Goal: Information Seeking & Learning: Find specific fact

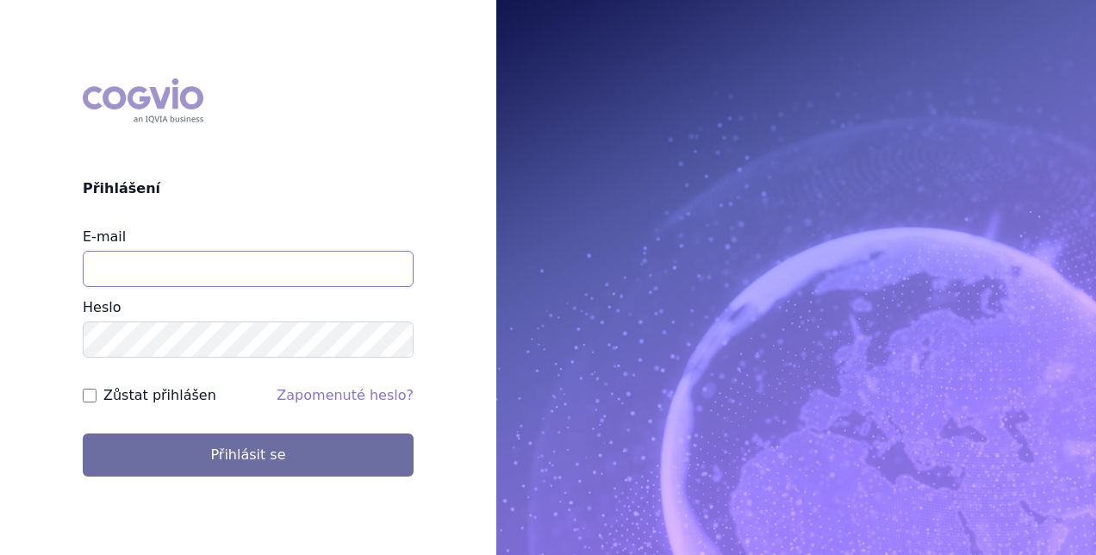
click at [276, 276] on input "E-mail" at bounding box center [248, 269] width 331 height 36
type input "petra.galusova@sobi.com"
click at [83, 433] on button "Přihlásit se" at bounding box center [248, 454] width 331 height 43
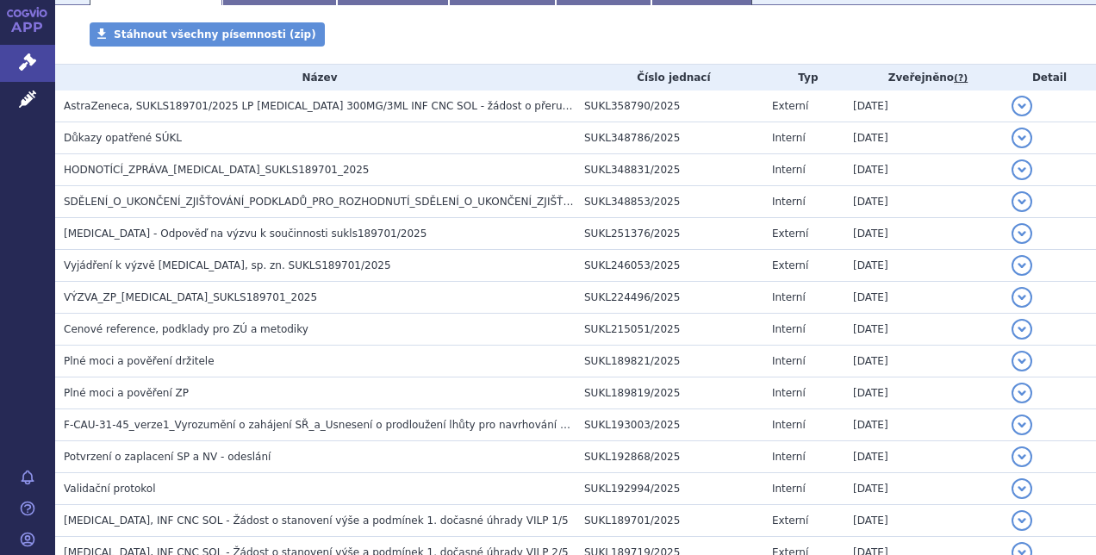
scroll to position [313, 0]
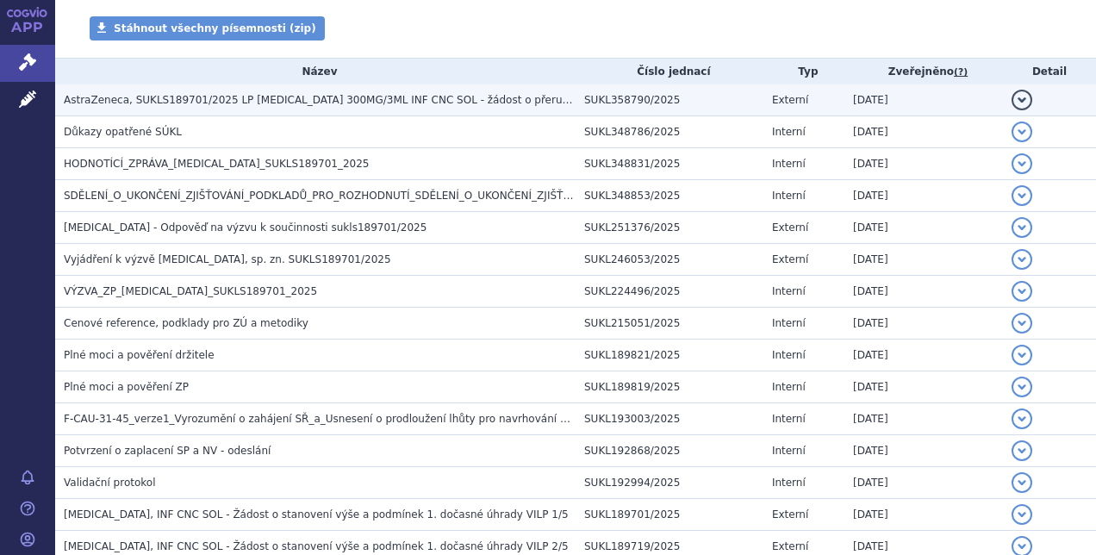
click at [174, 106] on span "AstraZeneca, SUKLS189701/2025 LP Ultomiris 300MG/3ML INF CNC SOL - žádost o pře…" at bounding box center [323, 100] width 519 height 12
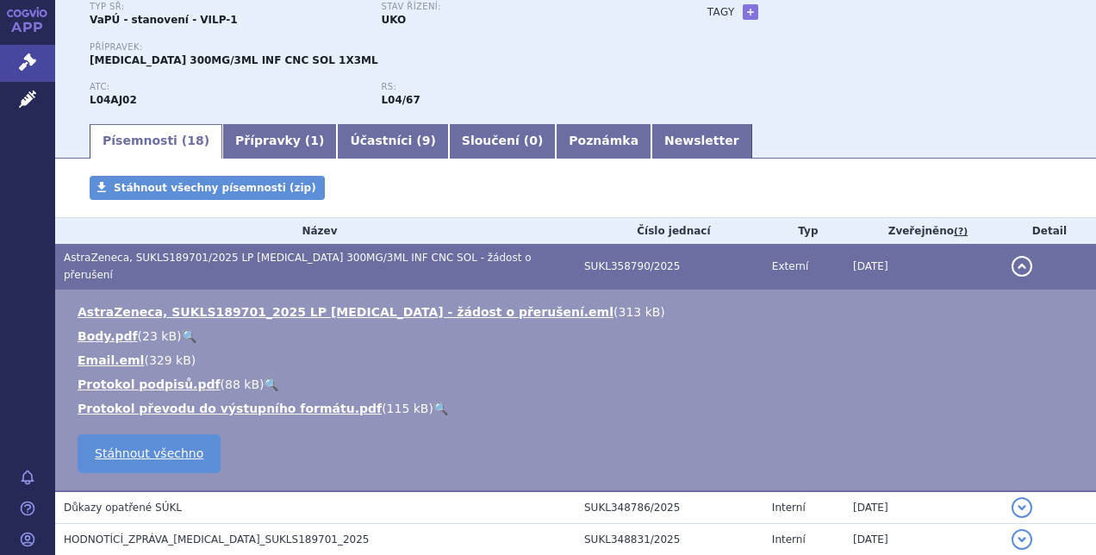
scroll to position [151, 0]
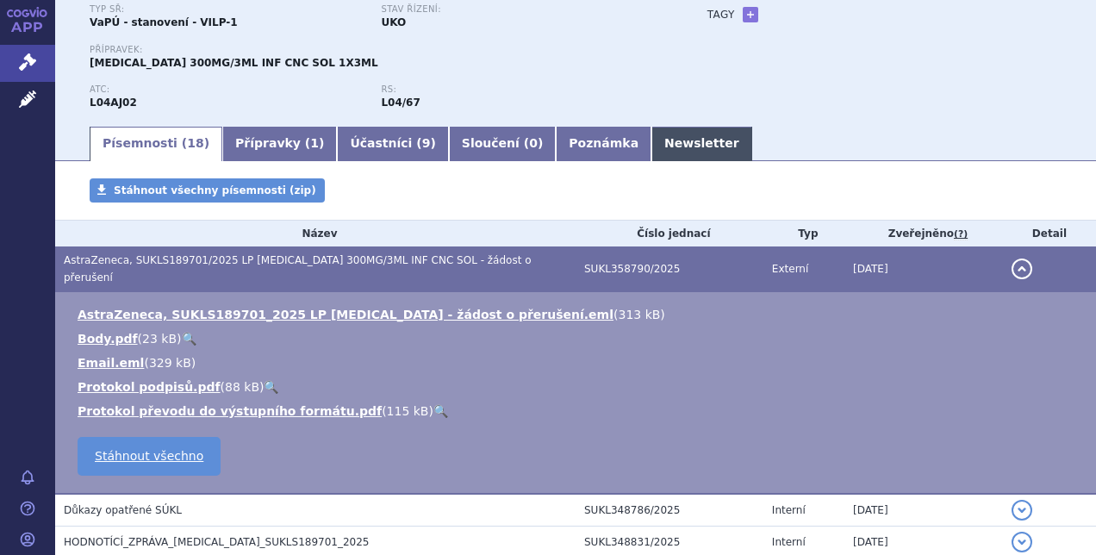
click at [651, 133] on link "Newsletter" at bounding box center [701, 144] width 101 height 34
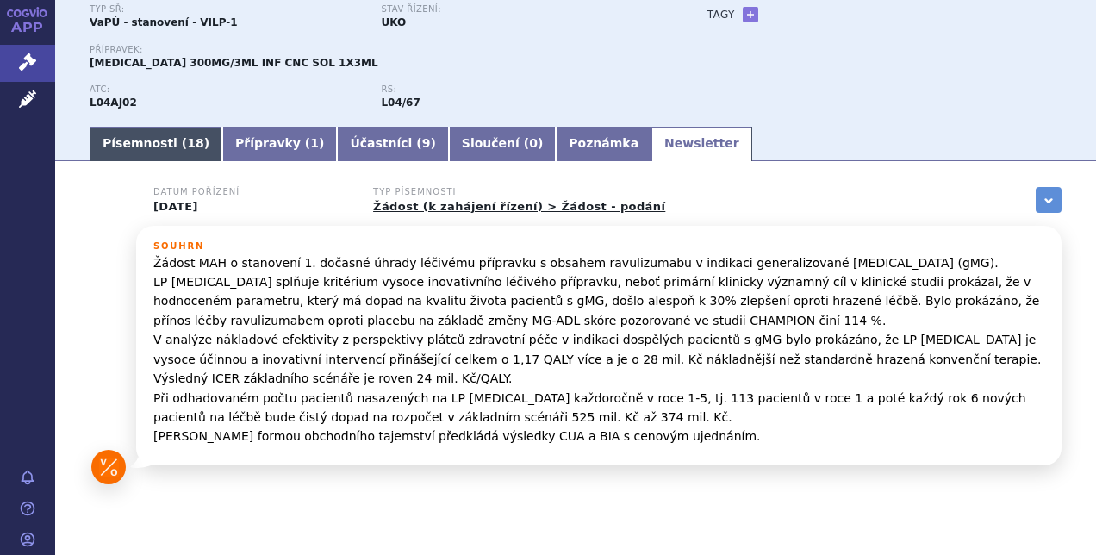
click at [157, 152] on link "Písemnosti ( 18 )" at bounding box center [156, 144] width 133 height 34
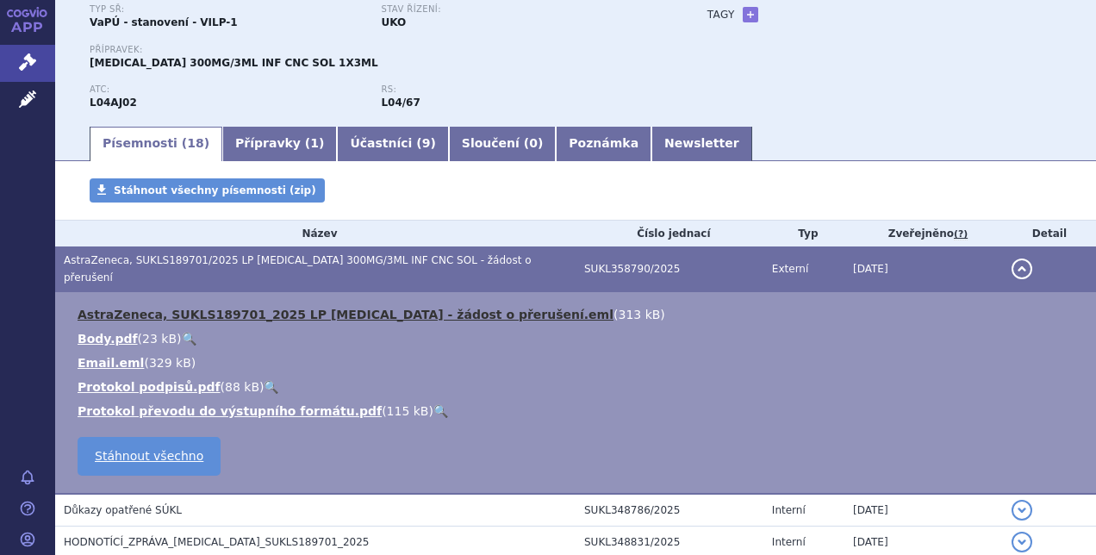
click at [447, 307] on link "AstraZeneca, SUKLS189701_2025 LP Ultomiris - žádost o přerušení.eml" at bounding box center [346, 314] width 536 height 14
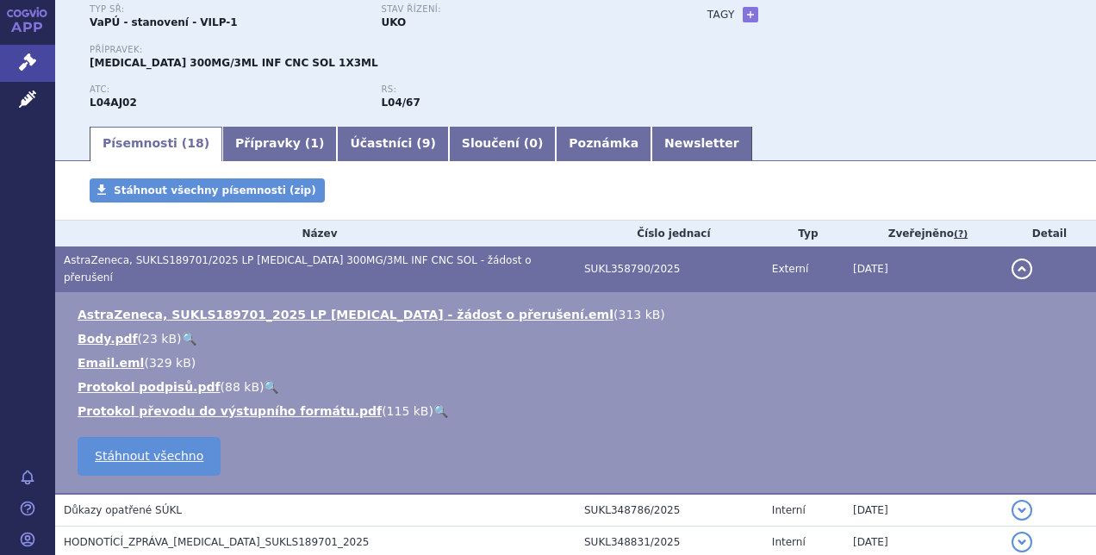
click at [603, 96] on div "RS: L04/67" at bounding box center [526, 97] width 291 height 26
click at [29, 69] on icon at bounding box center [27, 61] width 17 height 17
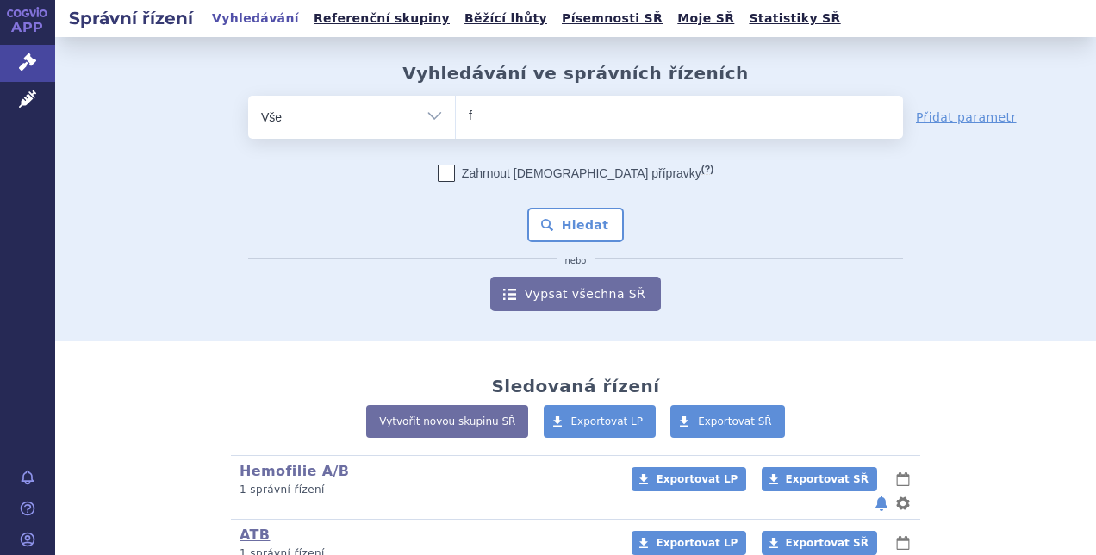
type input "fa"
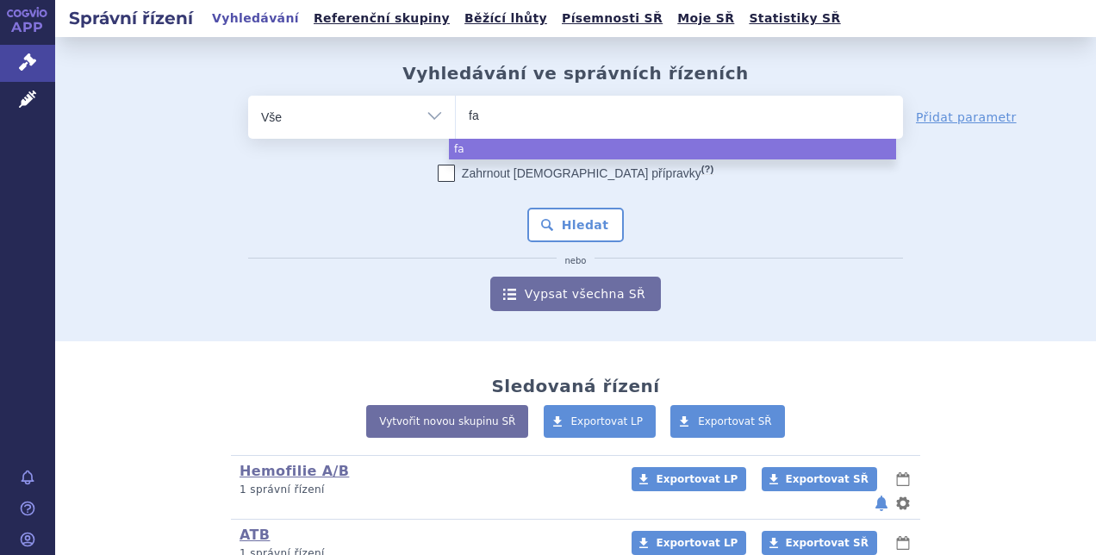
type input "fab"
type input "fabha"
type input "fabhal"
type input "fabhalta"
select select "fabhalta"
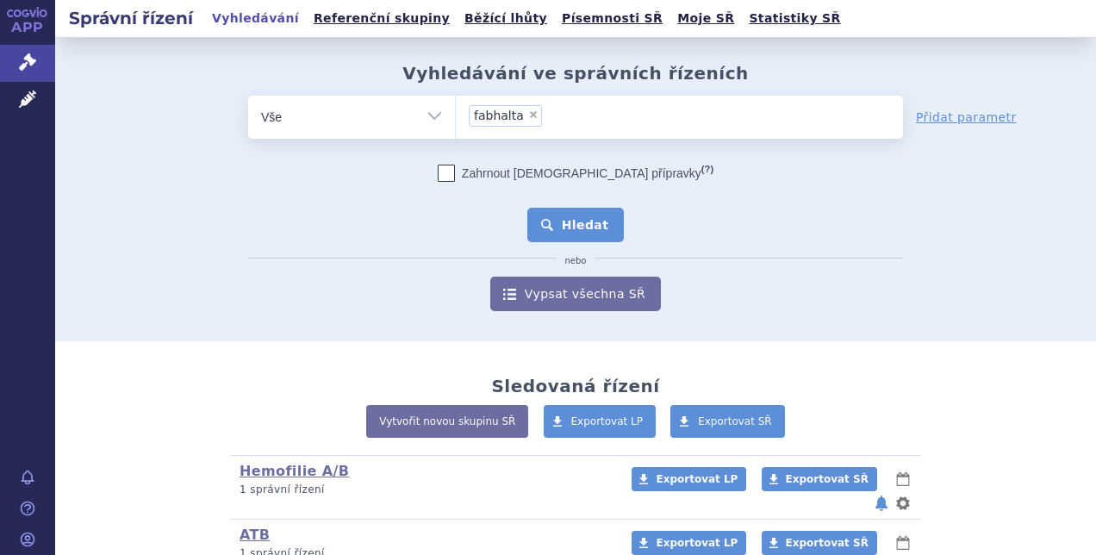
click at [565, 215] on button "Hledat" at bounding box center [575, 225] width 97 height 34
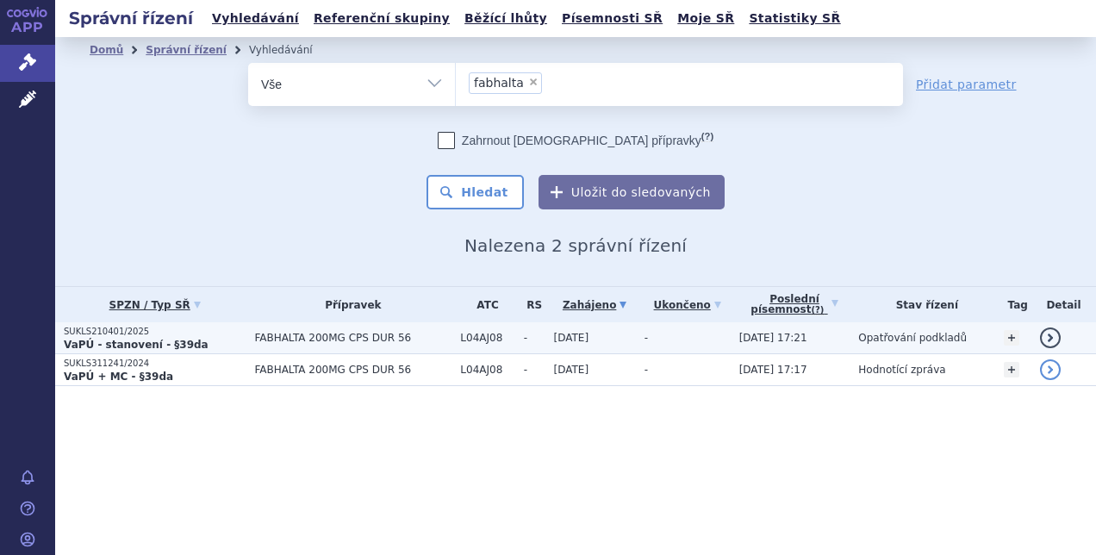
click at [97, 341] on strong "VaPÚ - stanovení - §39da" at bounding box center [136, 344] width 145 height 12
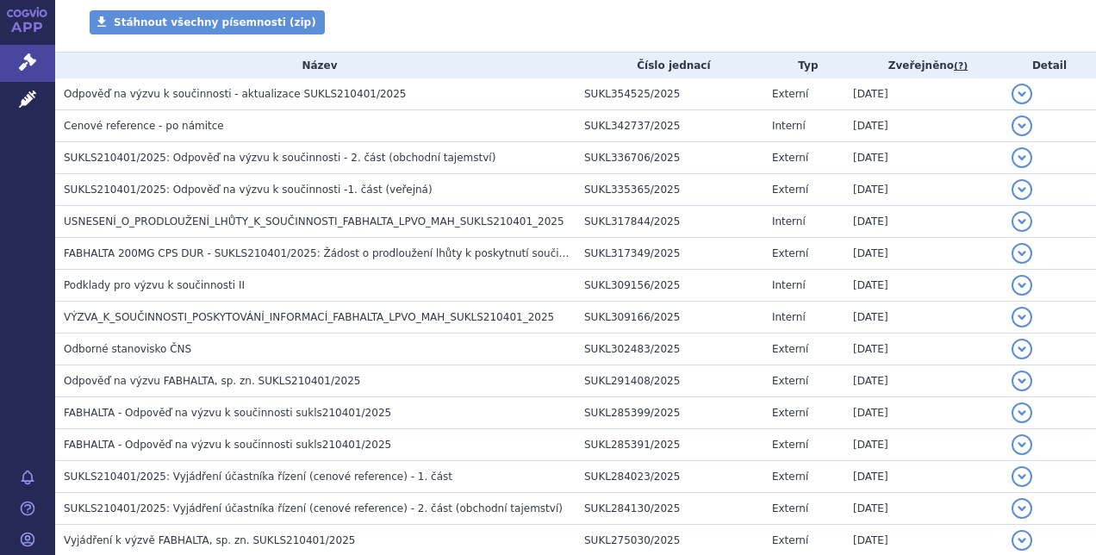
scroll to position [244, 0]
